Goal: Transaction & Acquisition: Purchase product/service

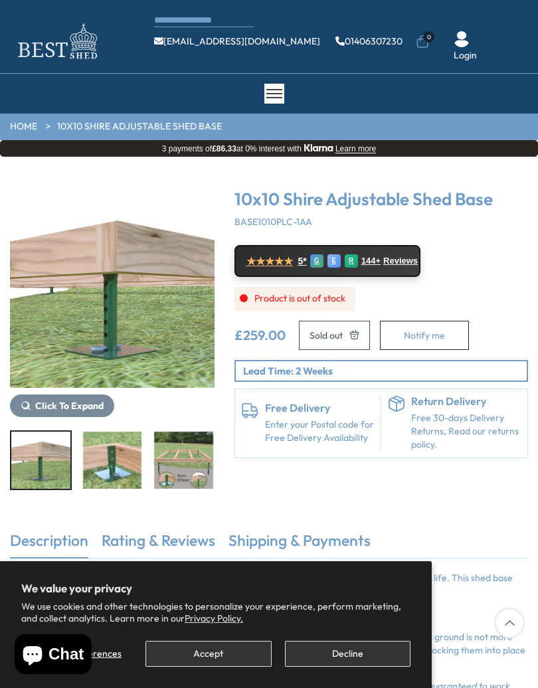
click at [528, 16] on span at bounding box center [269, 344] width 538 height 688
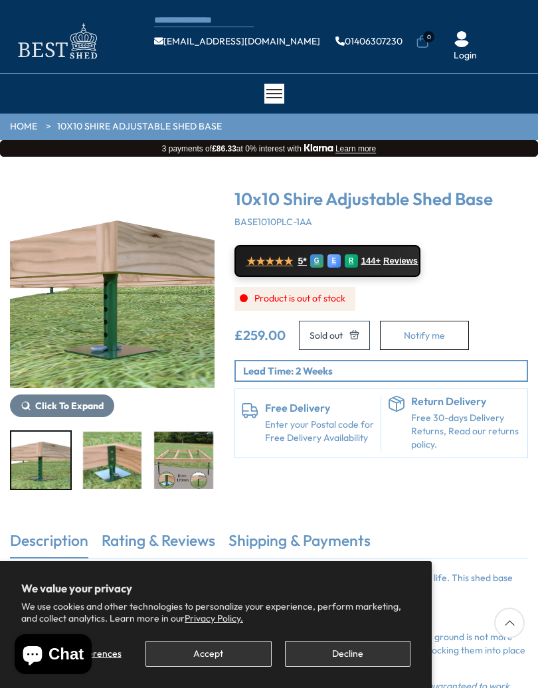
click at [525, 23] on ul "info@bestshed.co.uk 01406307230 0 Login" at bounding box center [341, 42] width 374 height 42
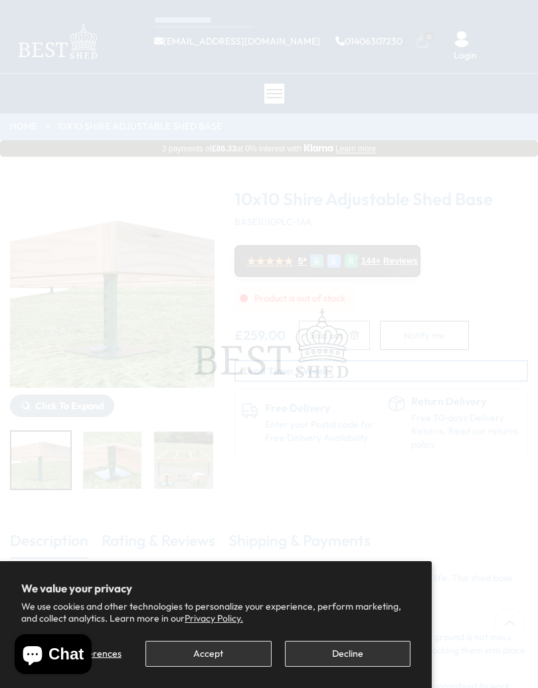
click at [519, 9] on span at bounding box center [269, 344] width 538 height 688
